Goal: Find specific page/section: Find specific page/section

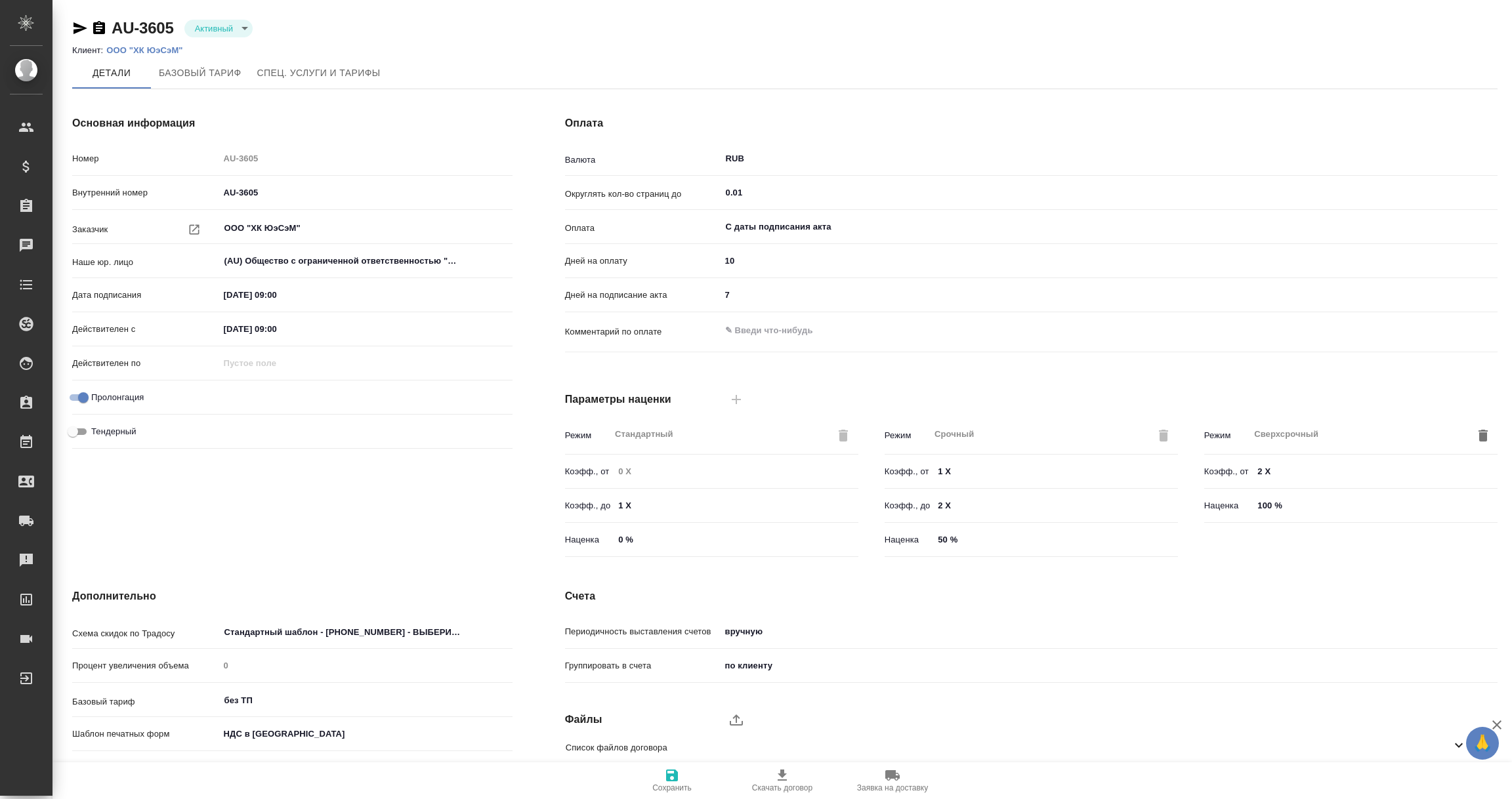
scroll to position [92, 0]
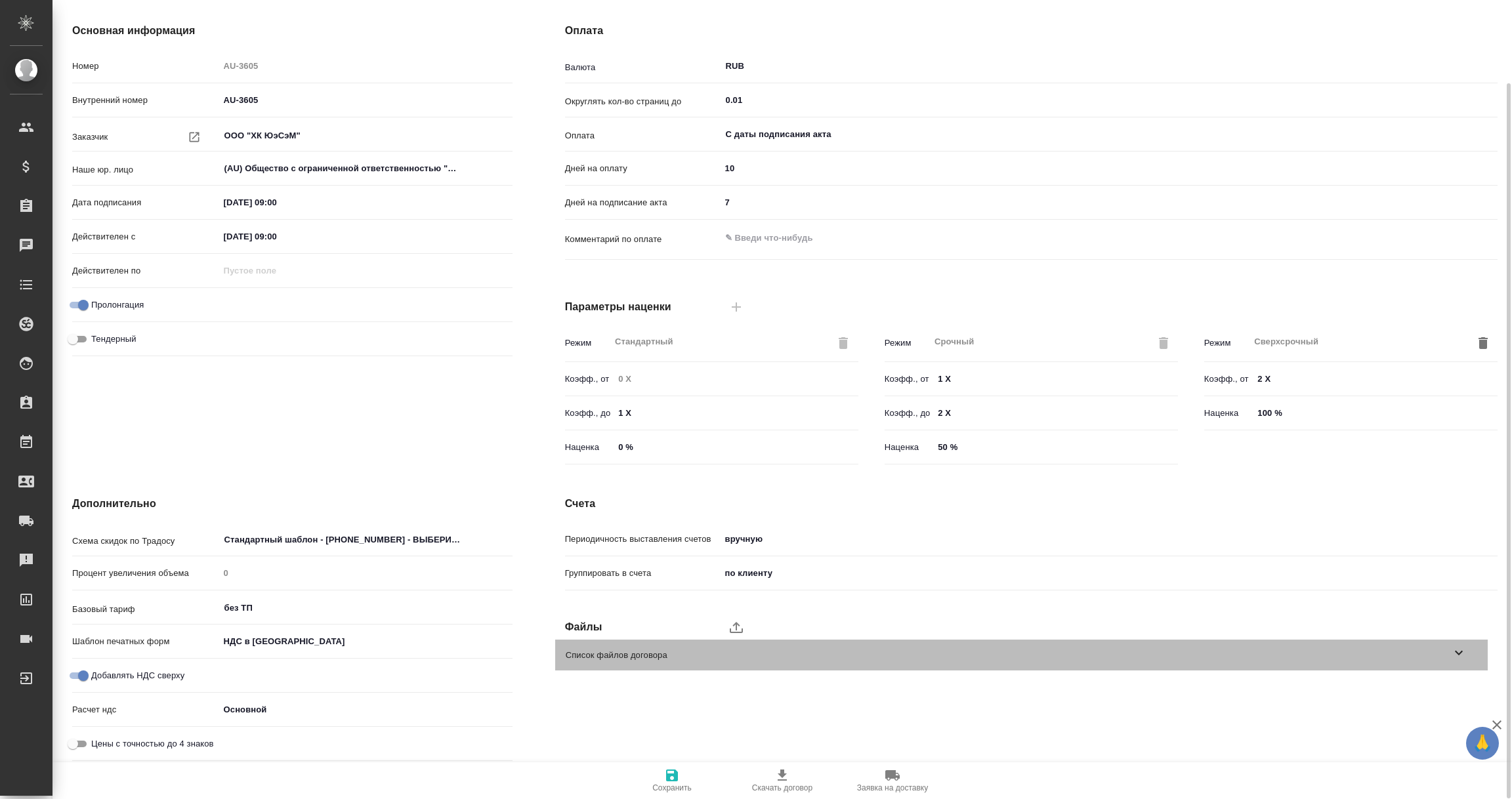
click at [1458, 649] on icon at bounding box center [1458, 652] width 16 height 16
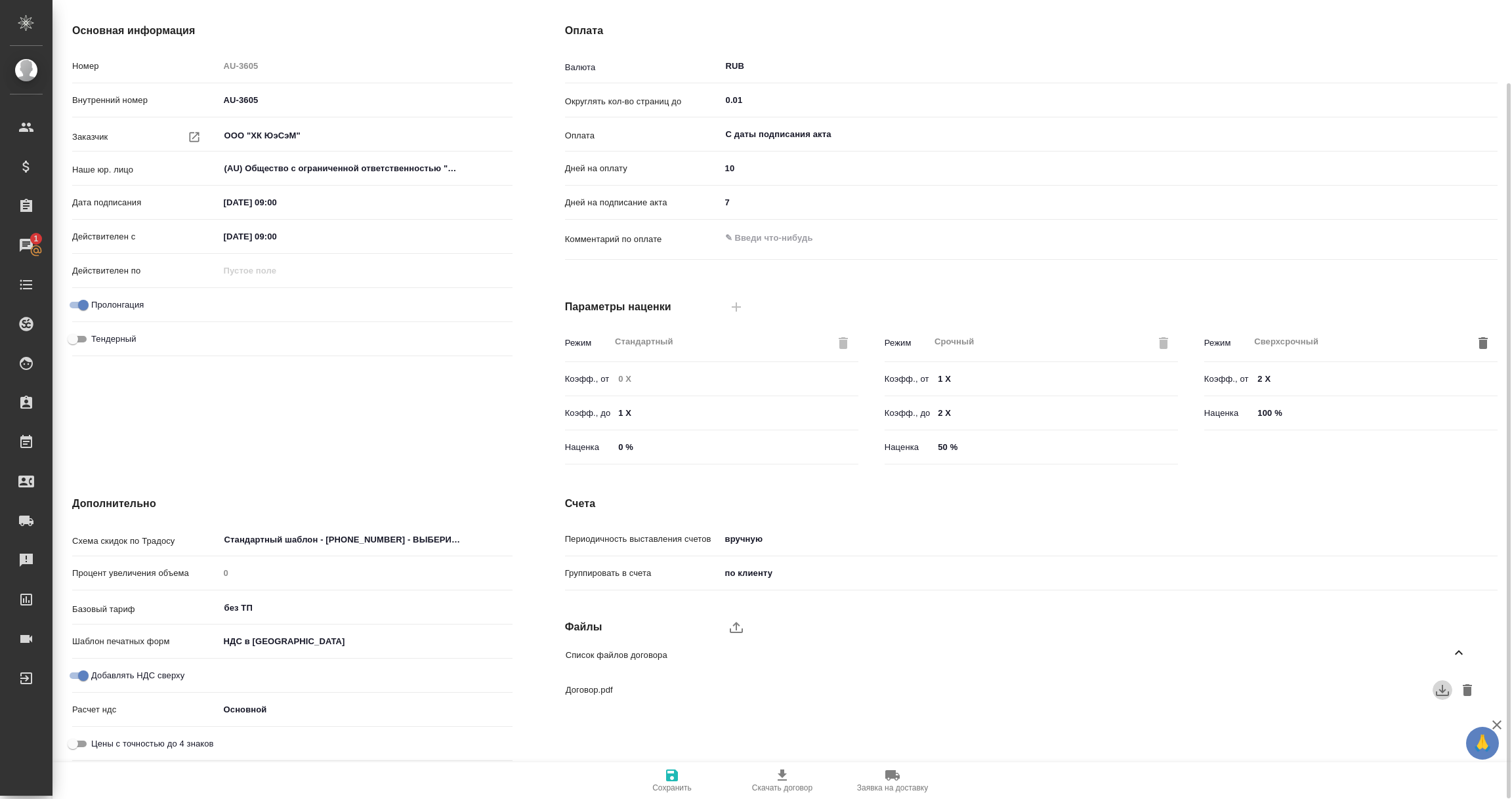
click at [1446, 688] on icon "button" at bounding box center [1442, 690] width 16 height 16
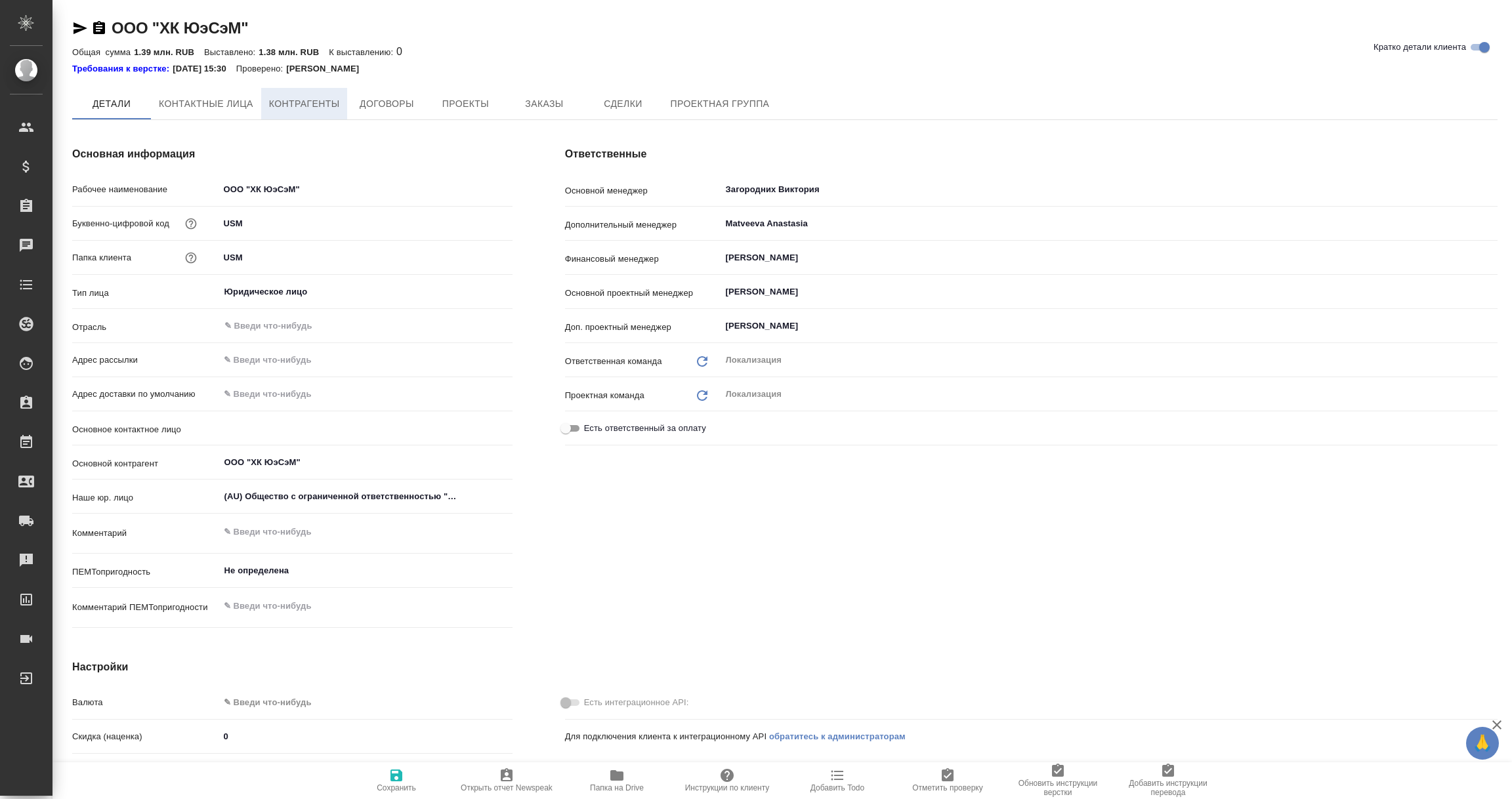
type input "[PERSON_NAME]"
type textarea "x"
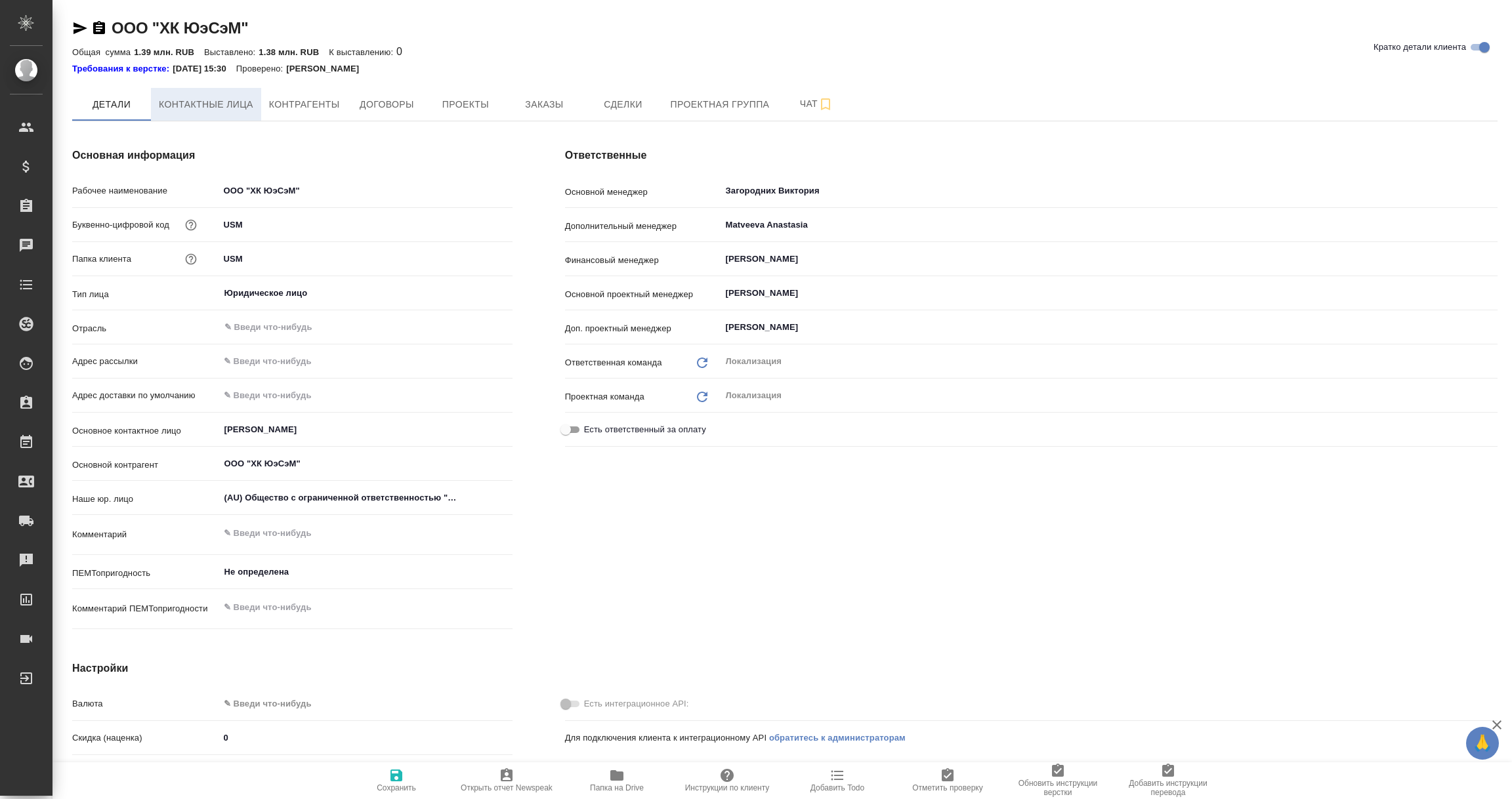
type textarea "x"
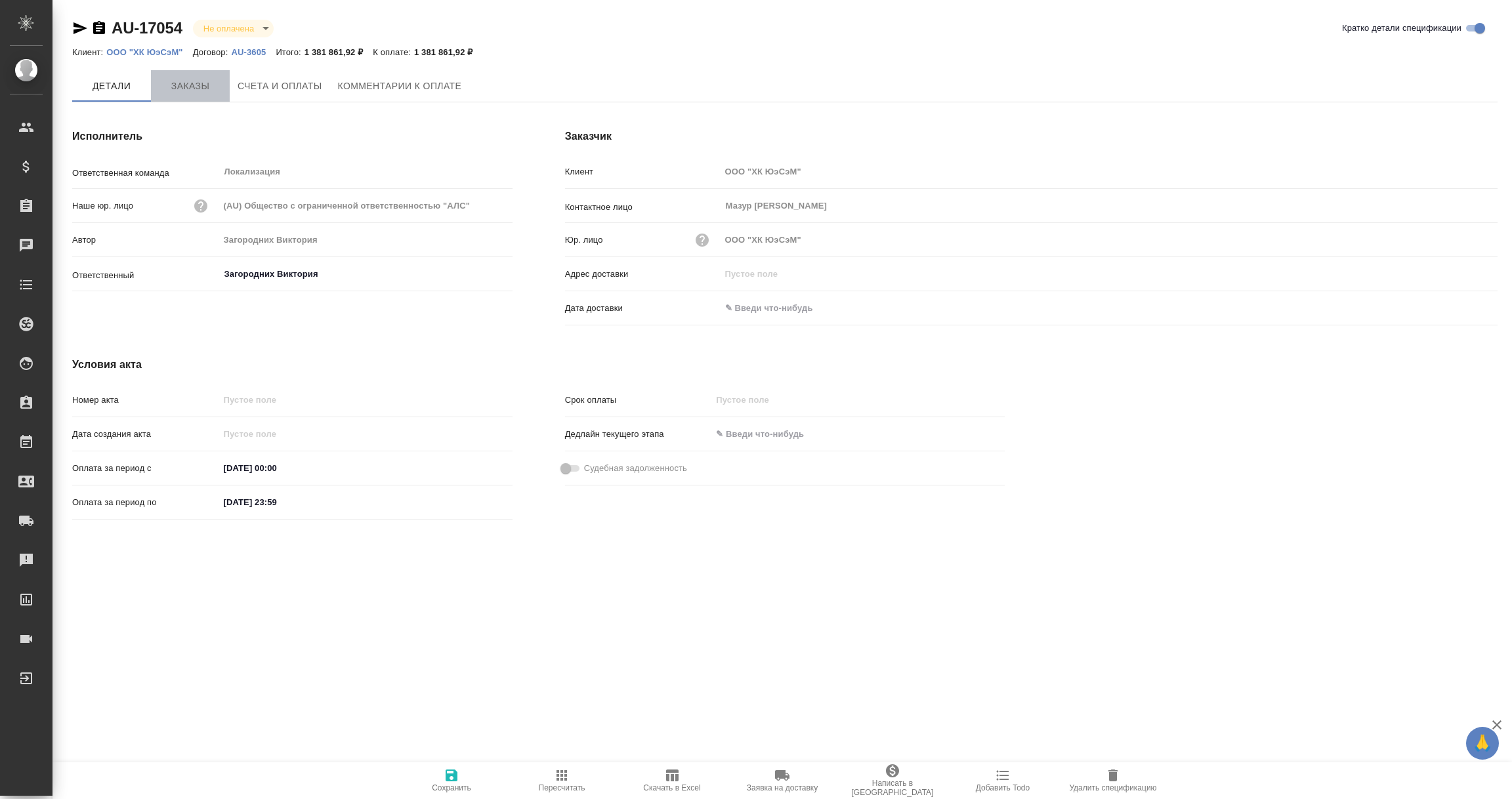
click at [189, 86] on span "Заказы" at bounding box center [190, 86] width 63 height 17
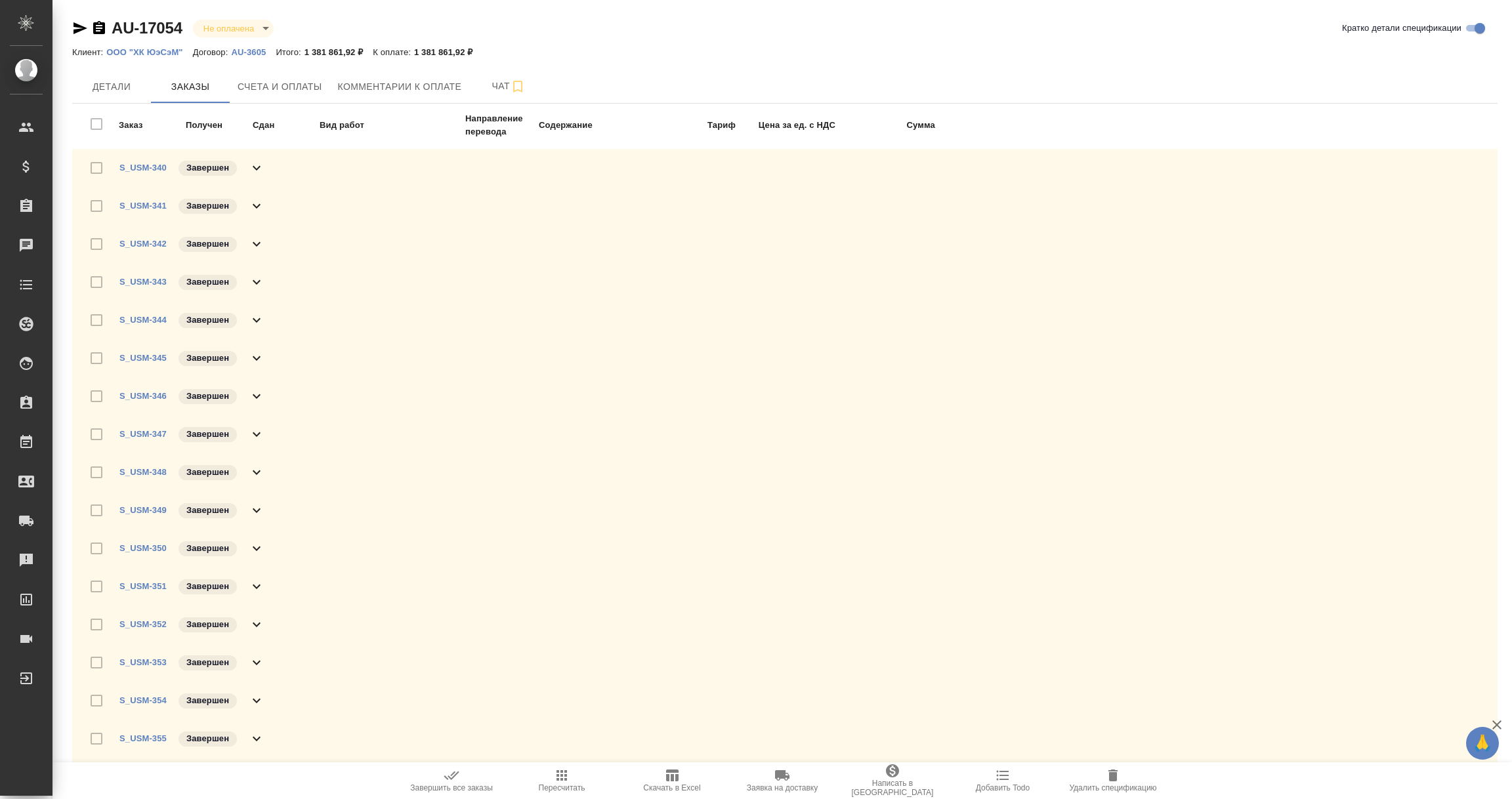
click at [255, 165] on icon at bounding box center [256, 168] width 16 height 16
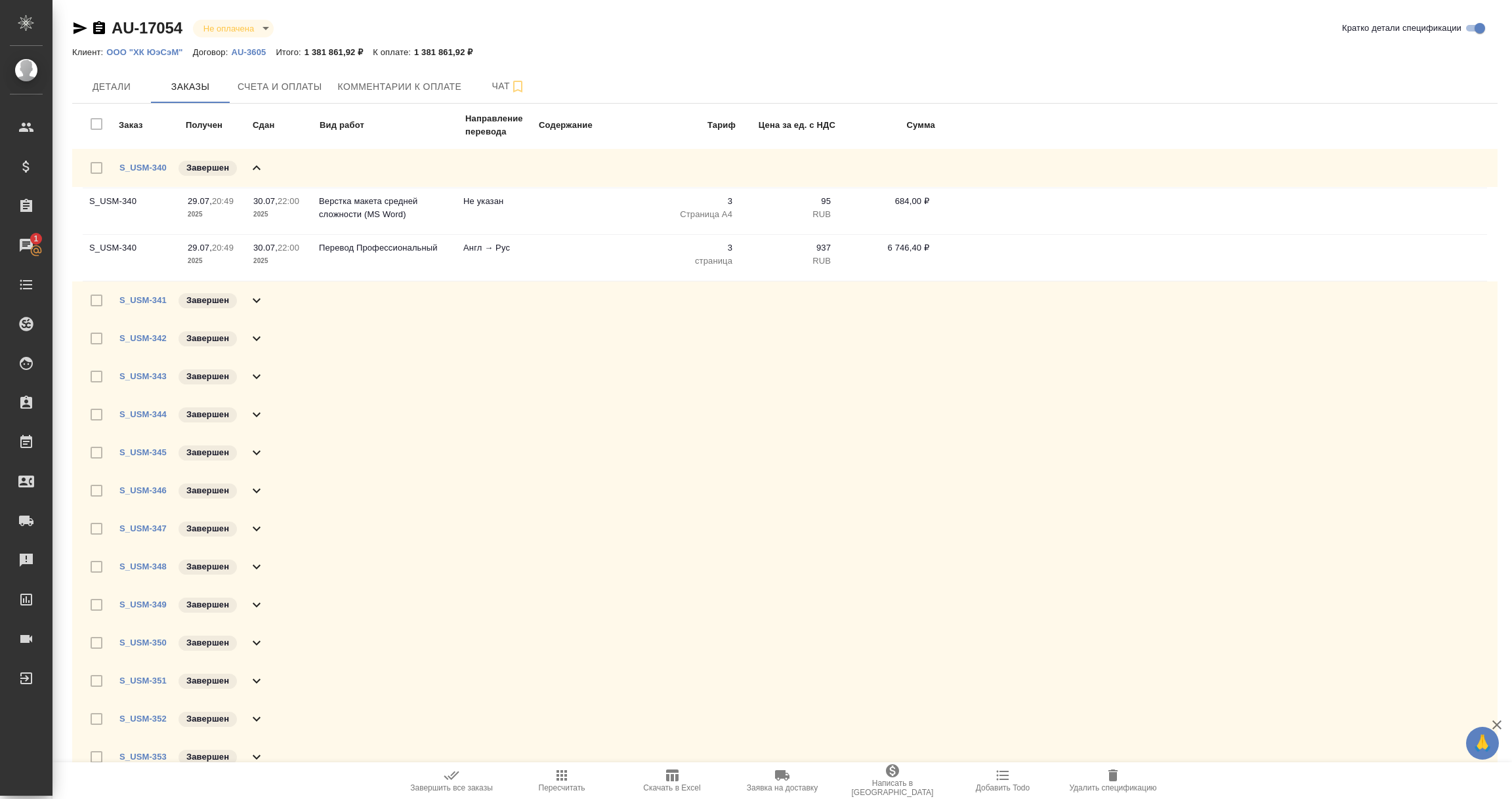
click at [259, 166] on icon at bounding box center [256, 168] width 16 height 16
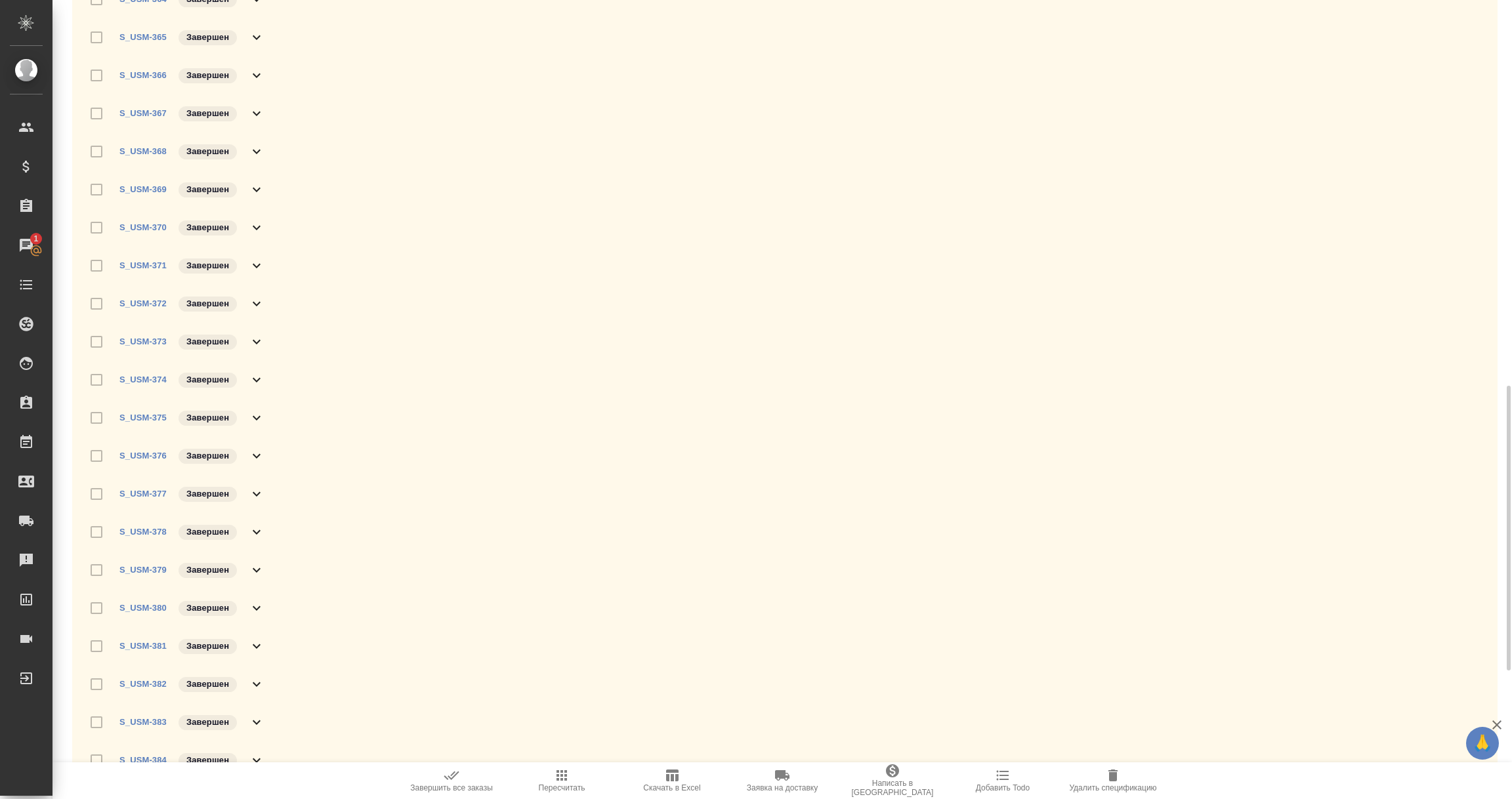
scroll to position [1441, 0]
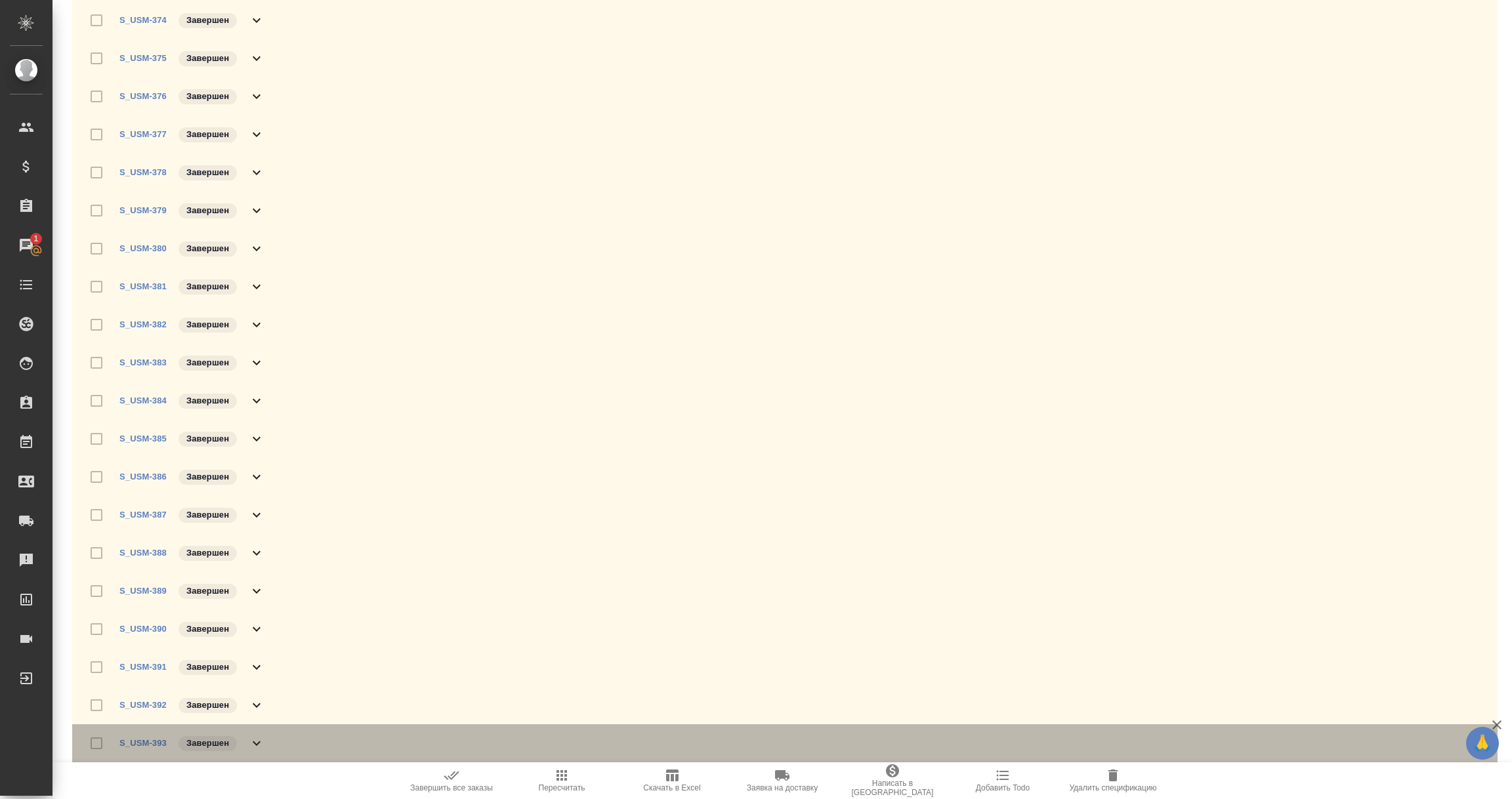
click at [259, 741] on icon at bounding box center [256, 743] width 8 height 4
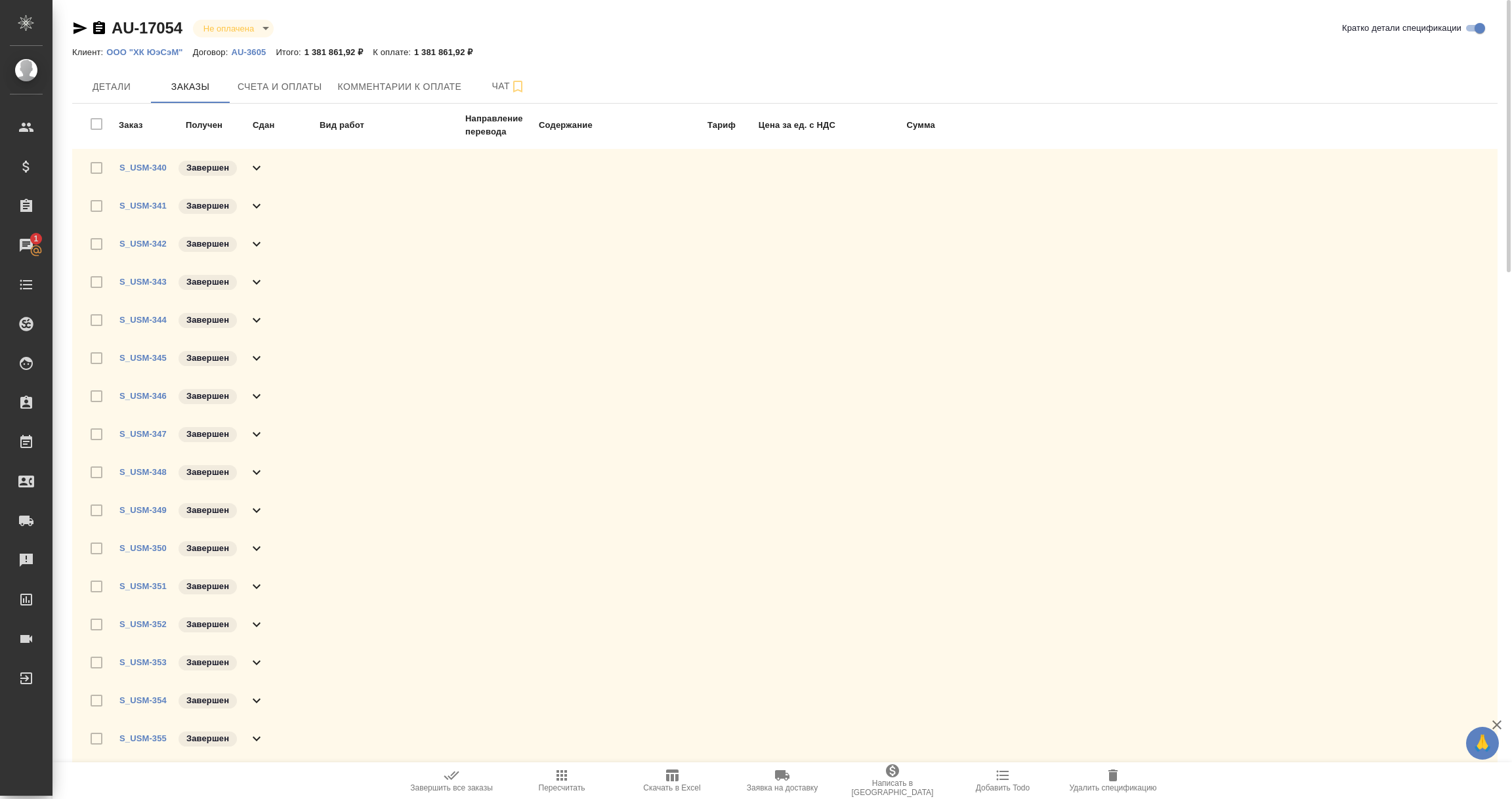
scroll to position [0, 0]
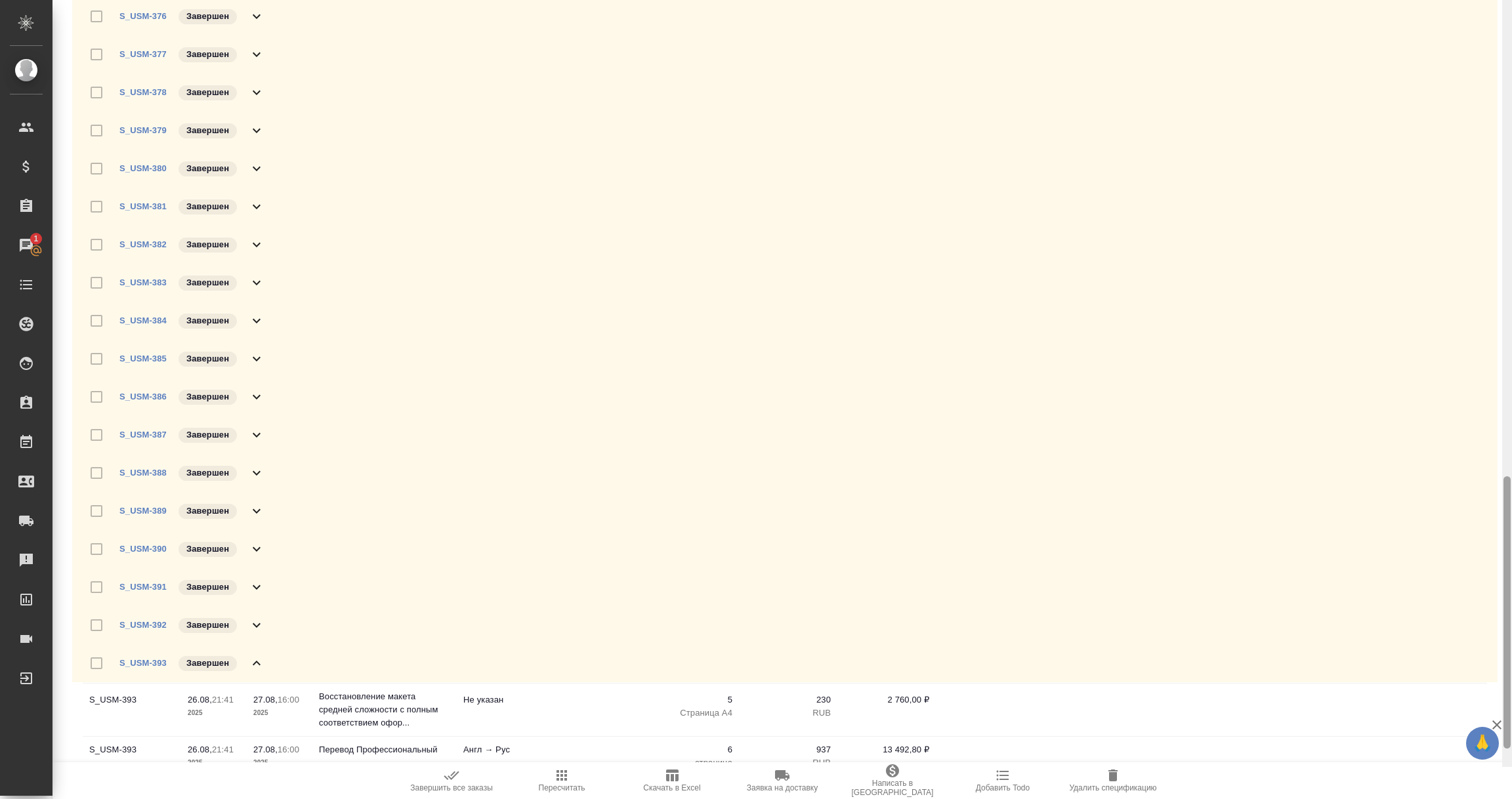
drag, startPoint x: 1505, startPoint y: 249, endPoint x: 1503, endPoint y: 768, distance: 519.0
click at [1503, 749] on div at bounding box center [1506, 612] width 8 height 272
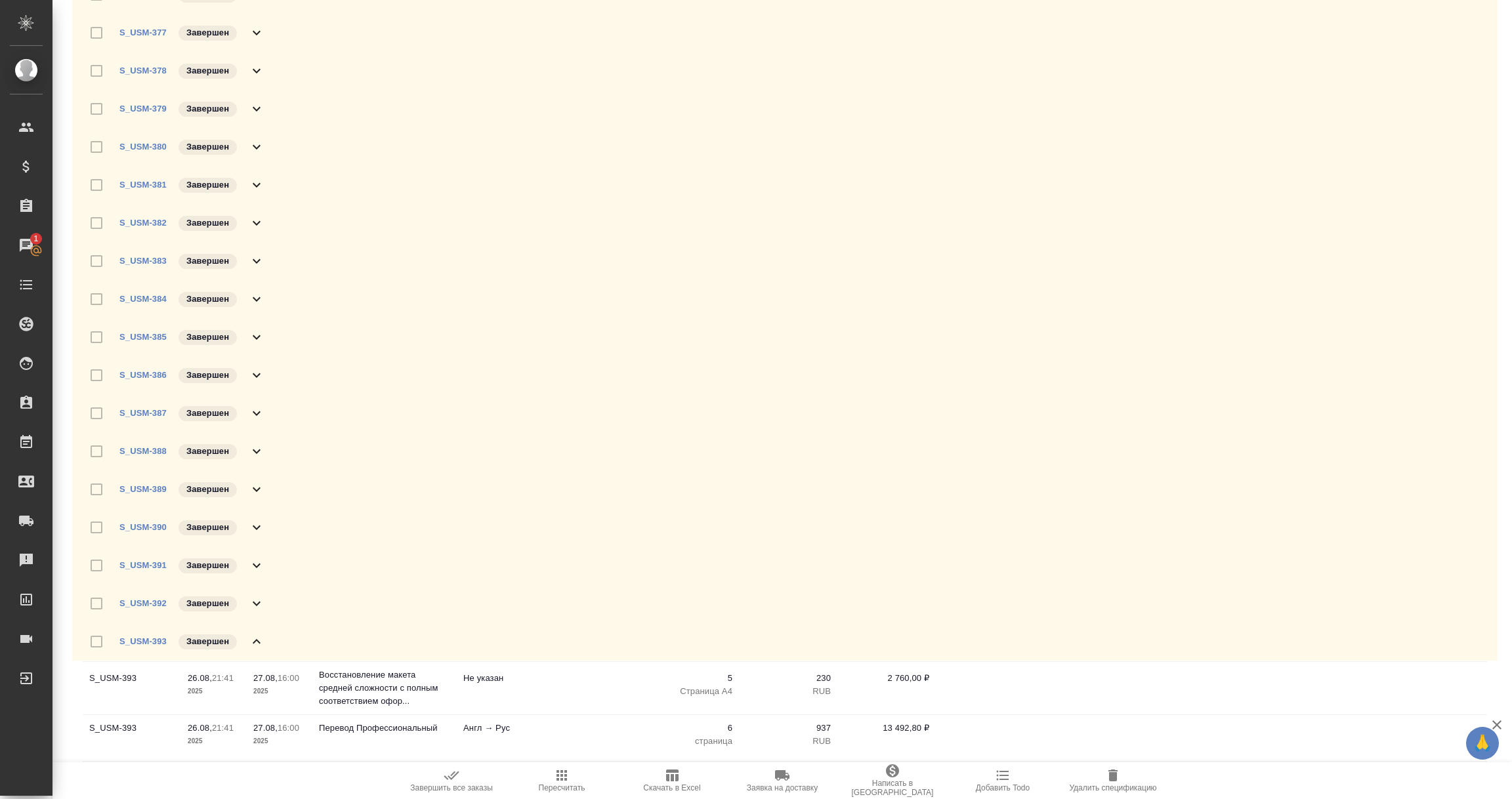
click at [261, 634] on icon at bounding box center [256, 642] width 16 height 16
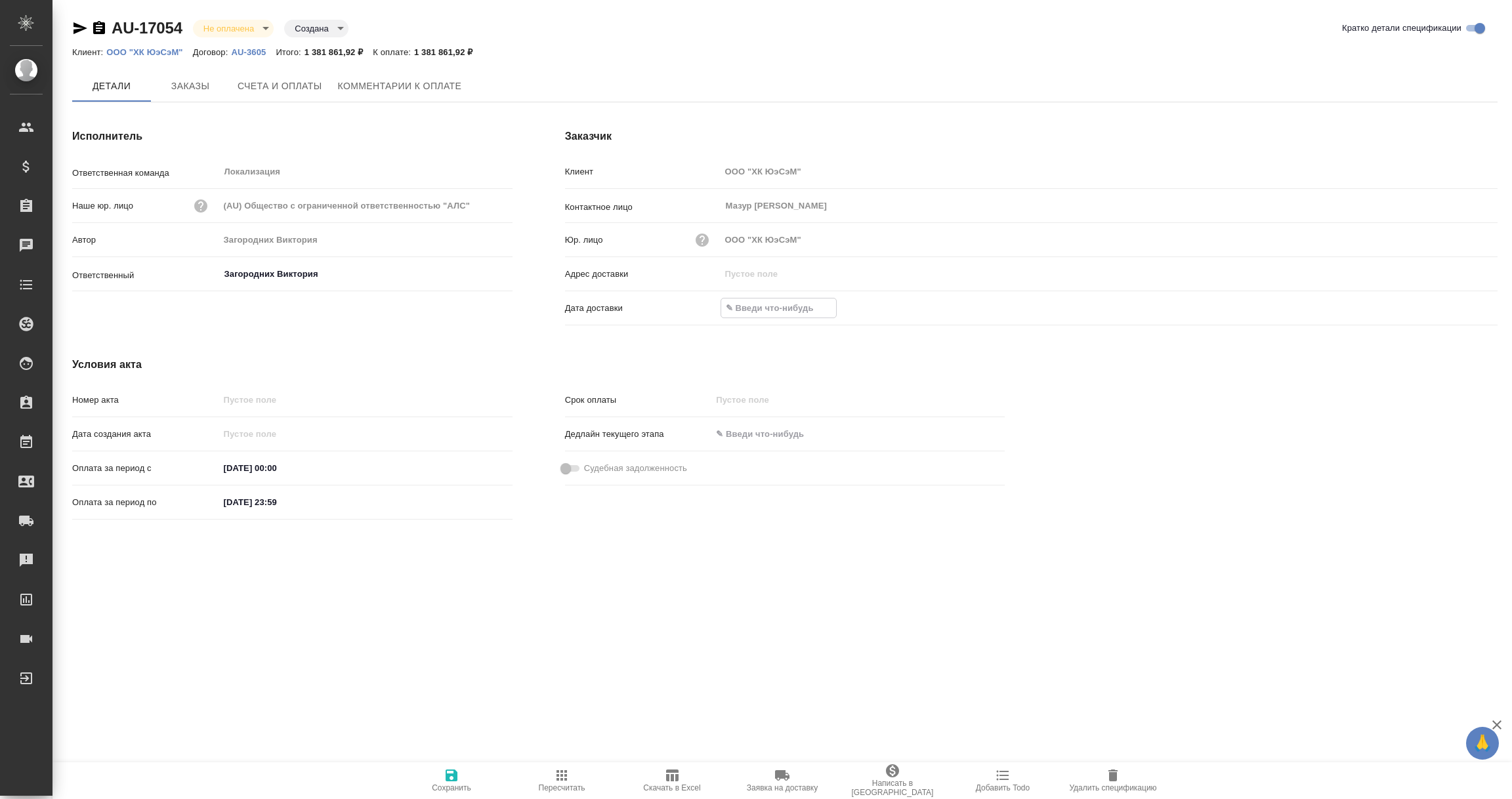
click at [751, 301] on input "text" at bounding box center [778, 307] width 115 height 19
click at [1461, 307] on icon "button" at bounding box center [1458, 308] width 16 height 16
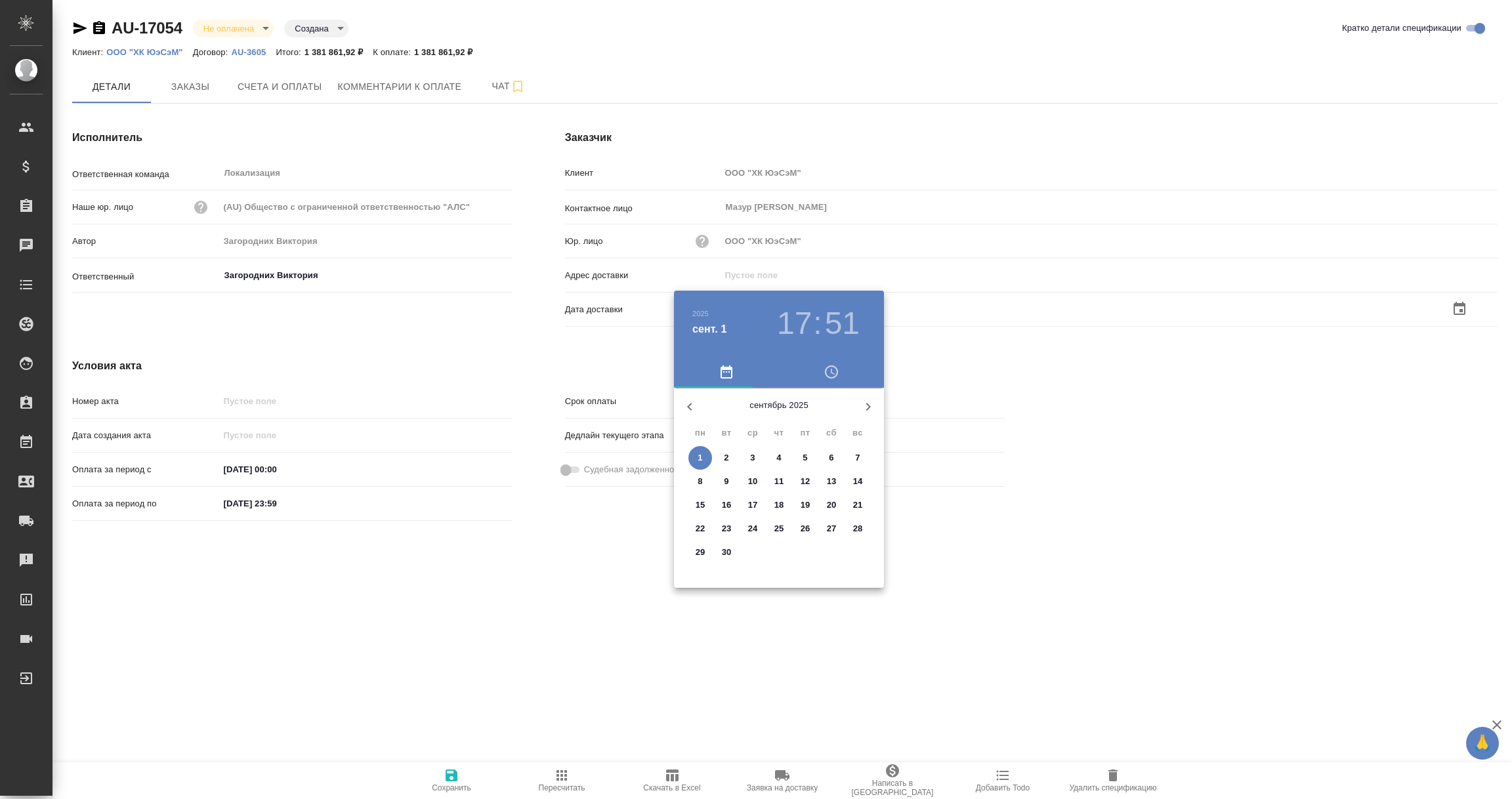
click at [703, 458] on span "1" at bounding box center [700, 458] width 23 height 13
type input "[DATE] 17:51"
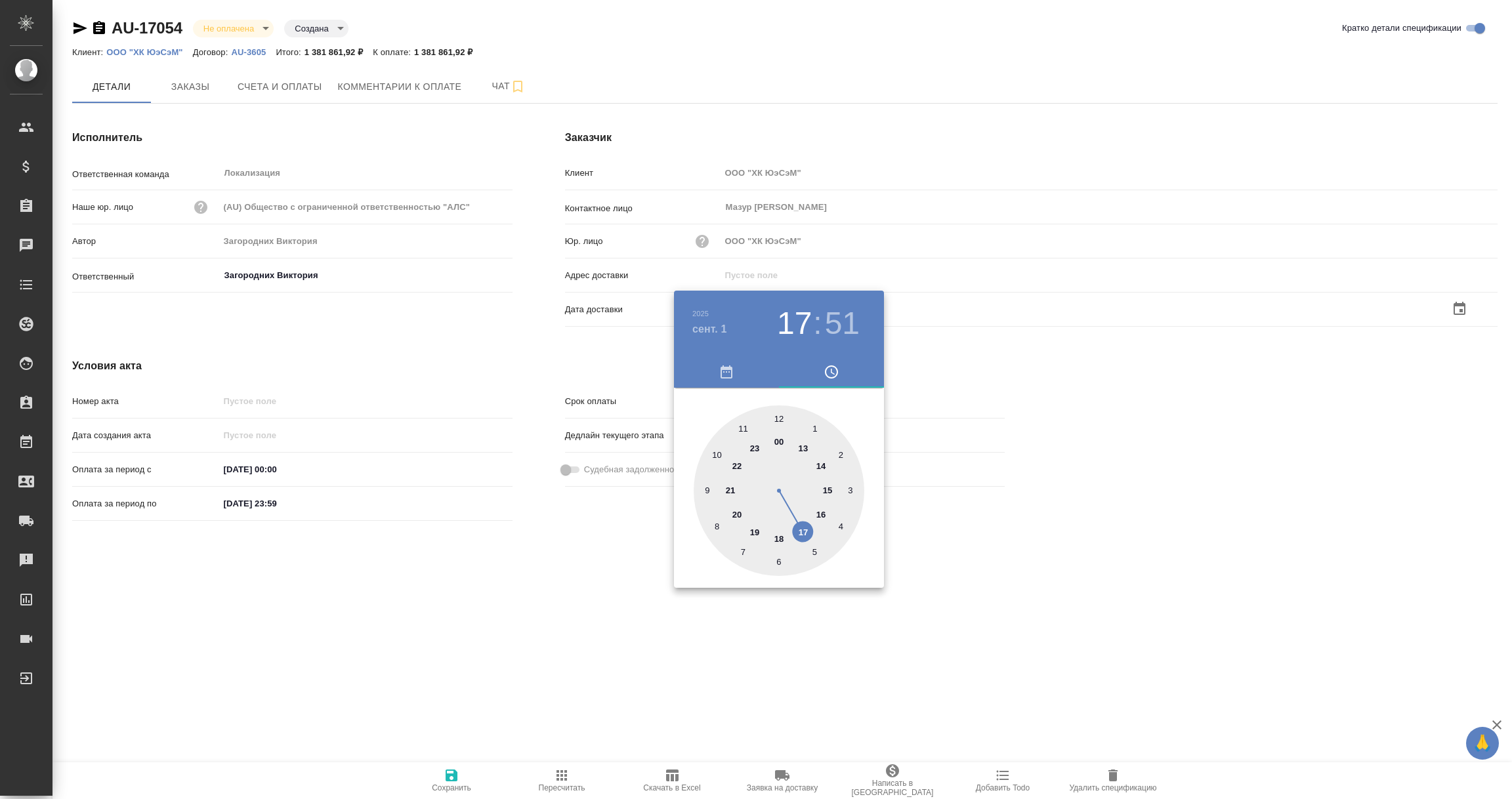
click at [544, 545] on div at bounding box center [756, 400] width 1512 height 799
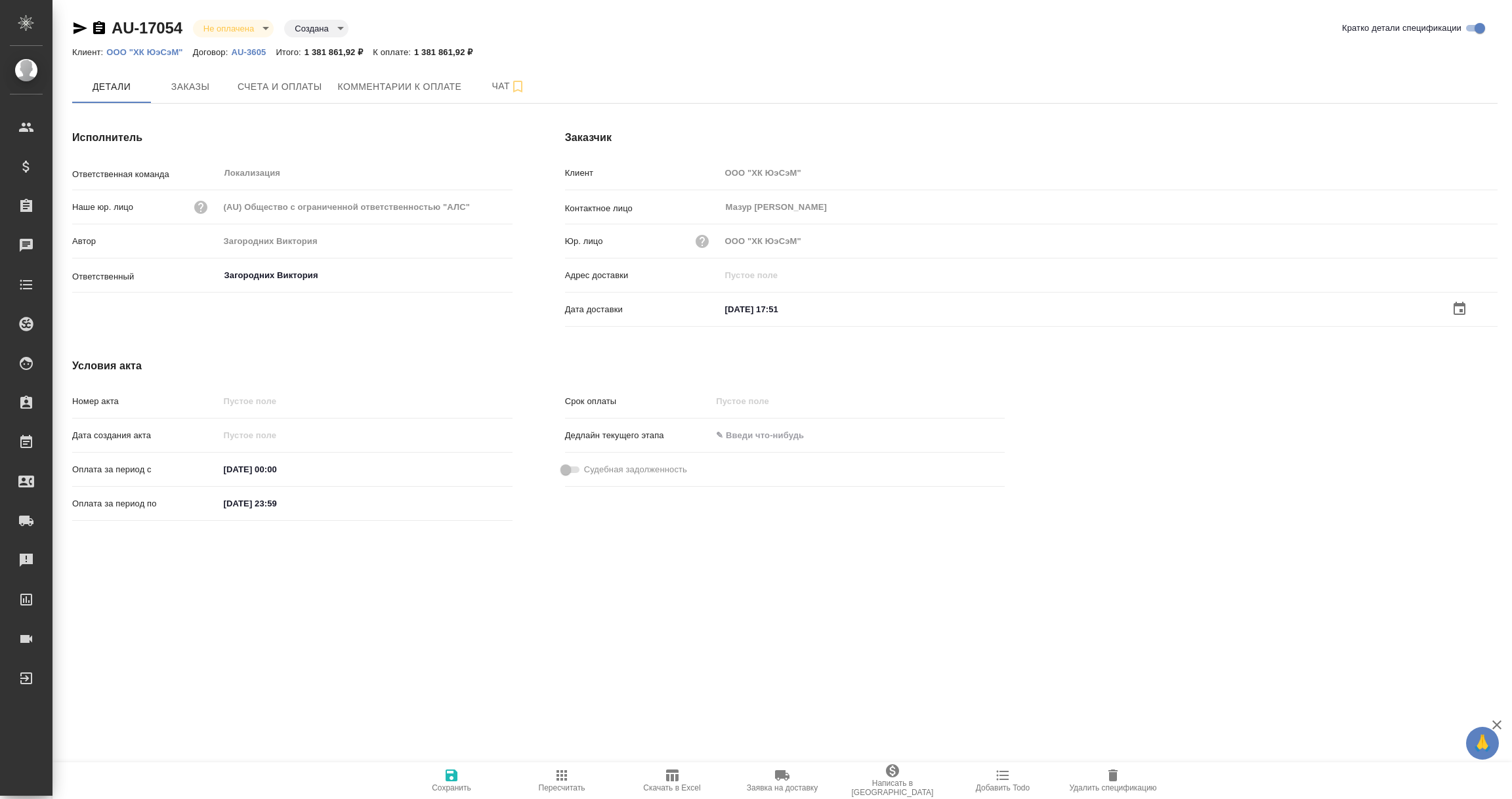
click at [446, 782] on icon "button" at bounding box center [451, 775] width 16 height 16
